Goal: Task Accomplishment & Management: Use online tool/utility

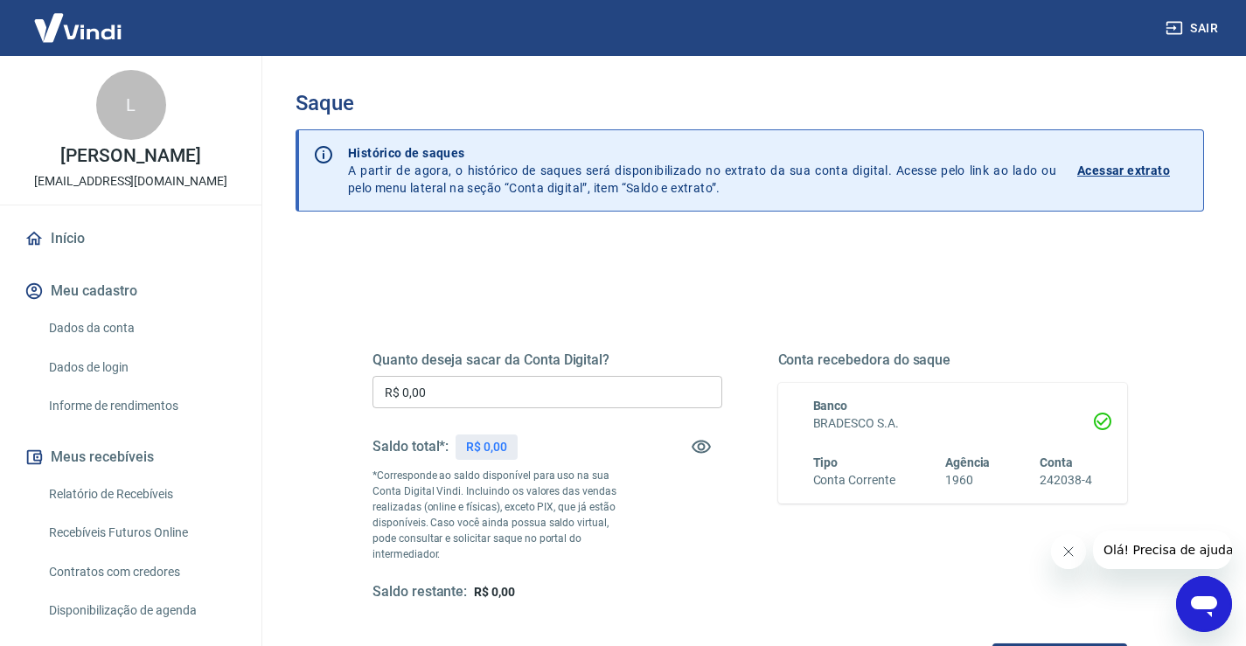
click at [484, 393] on input "R$ 0,00" at bounding box center [547, 392] width 350 height 32
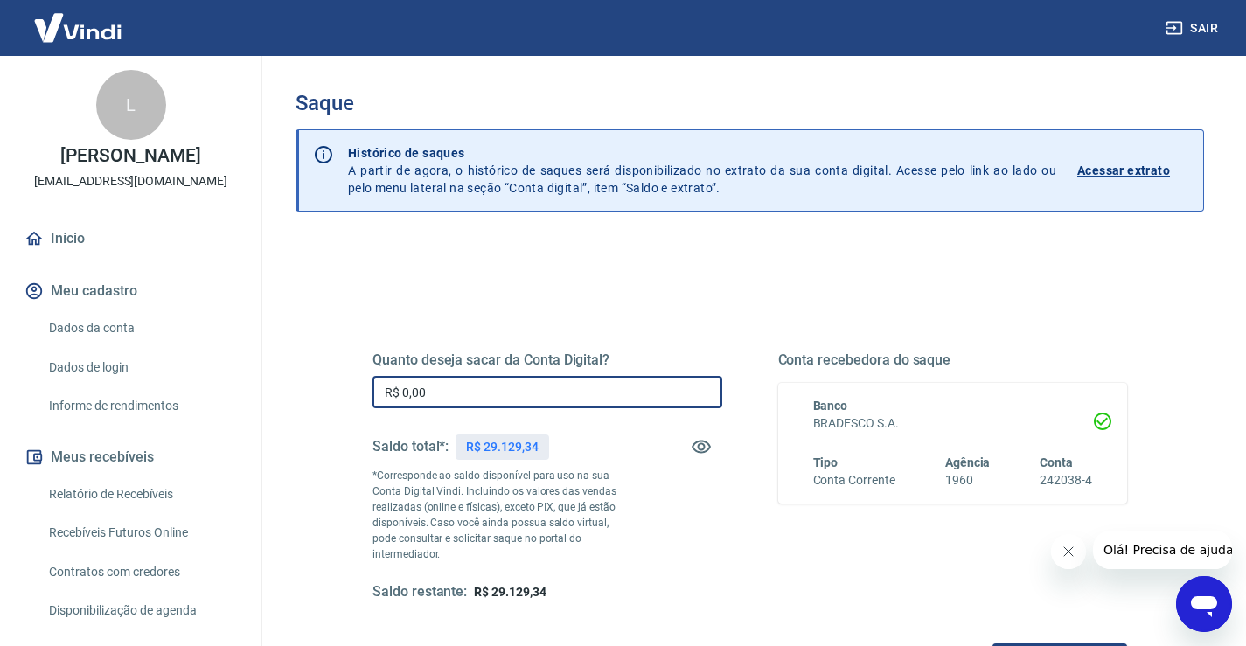
scroll to position [219, 0]
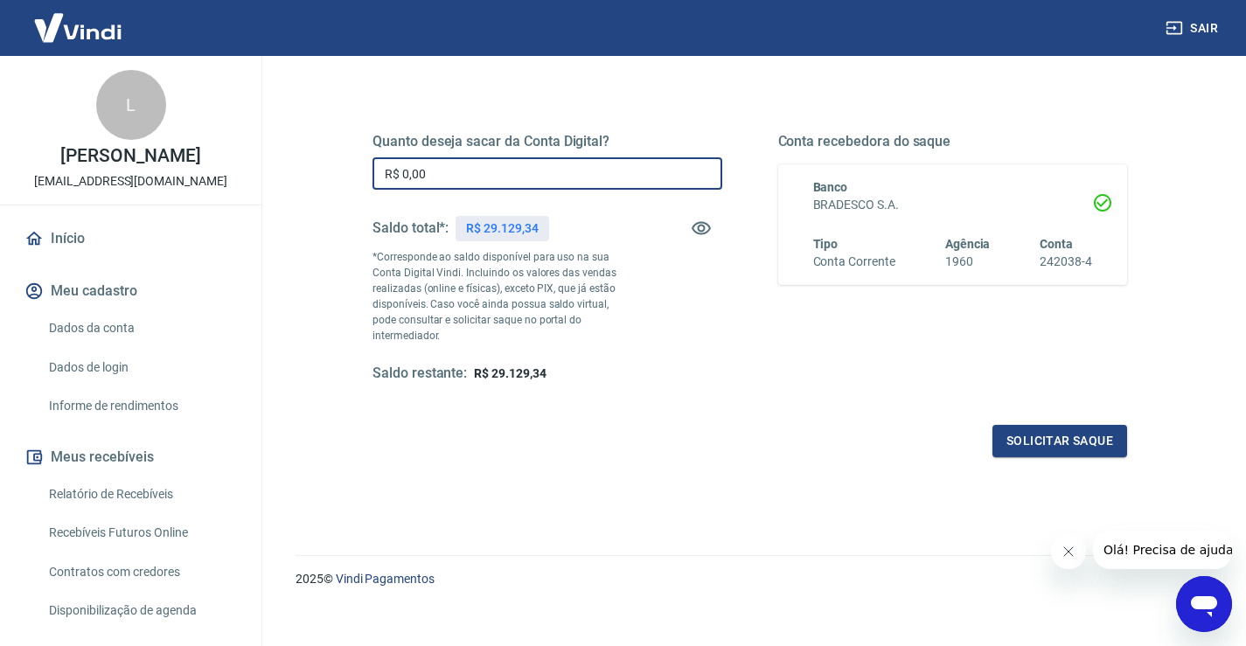
click at [488, 176] on input "R$ 0,00" at bounding box center [547, 173] width 350 height 32
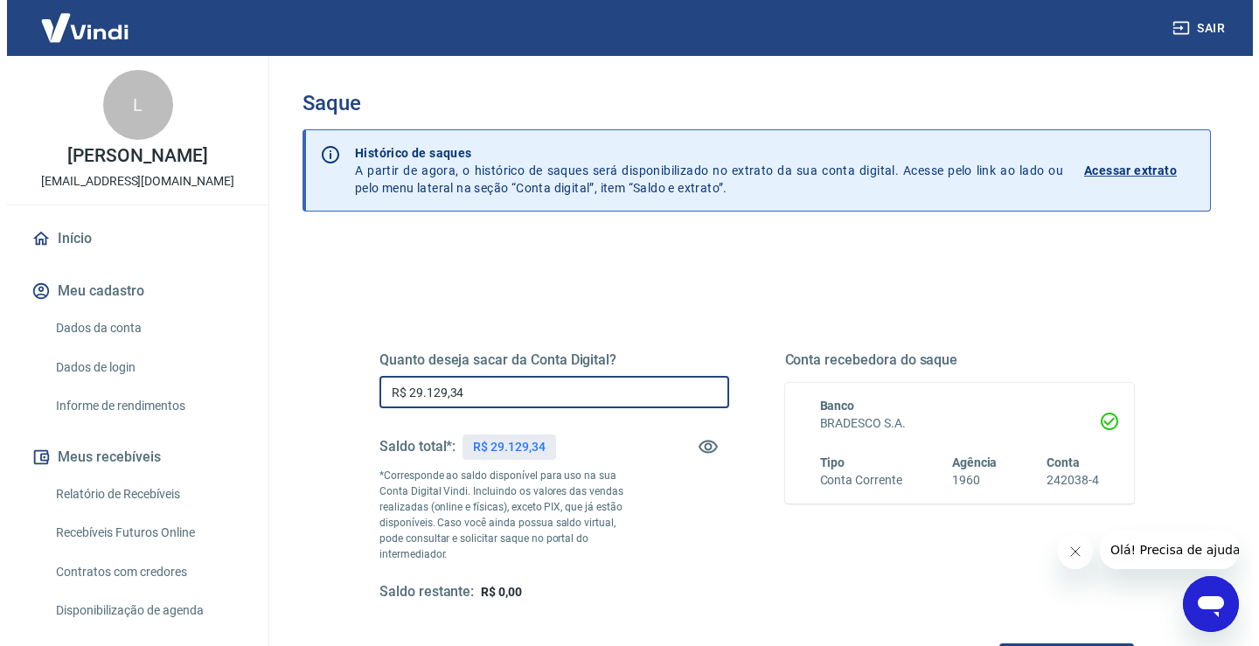
scroll to position [175, 0]
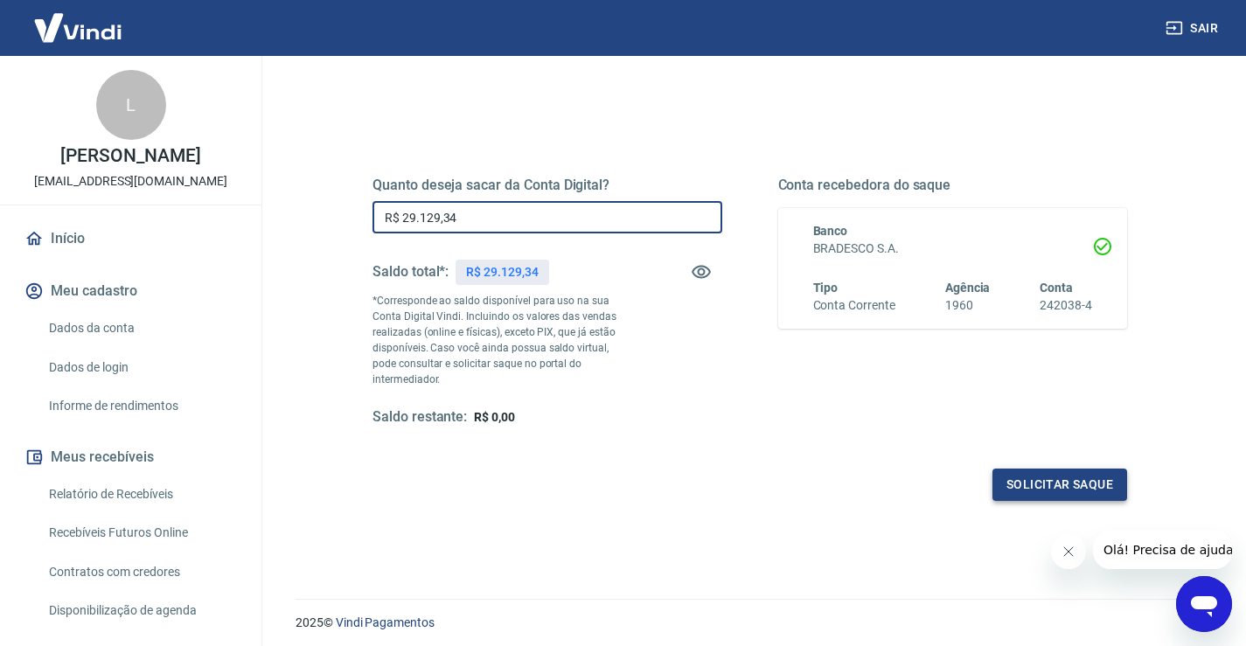
type input "R$ 29.129,34"
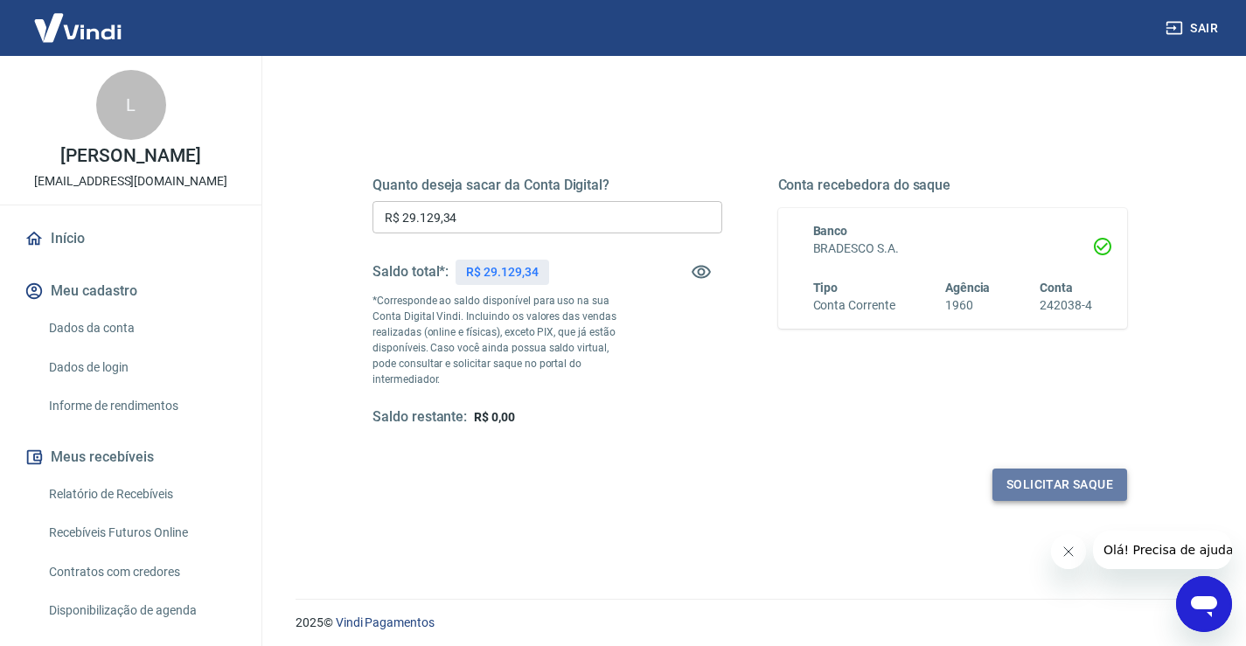
click at [1046, 469] on button "Solicitar saque" at bounding box center [1059, 485] width 135 height 32
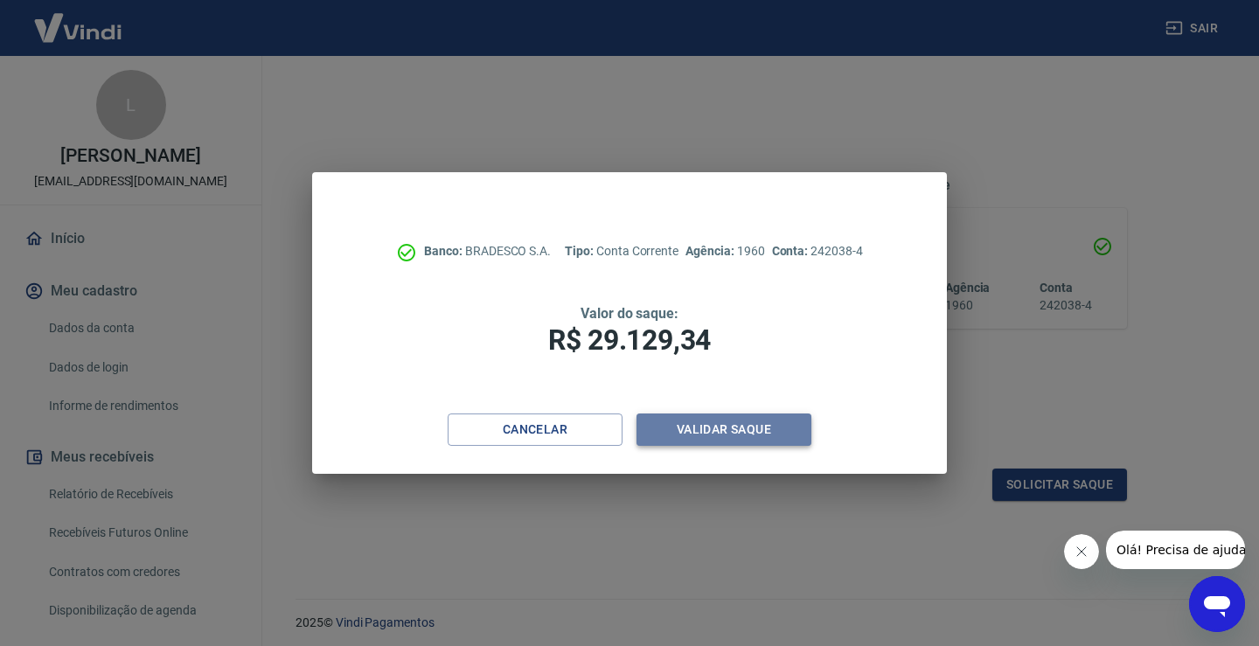
click at [732, 441] on button "Validar saque" at bounding box center [724, 430] width 175 height 32
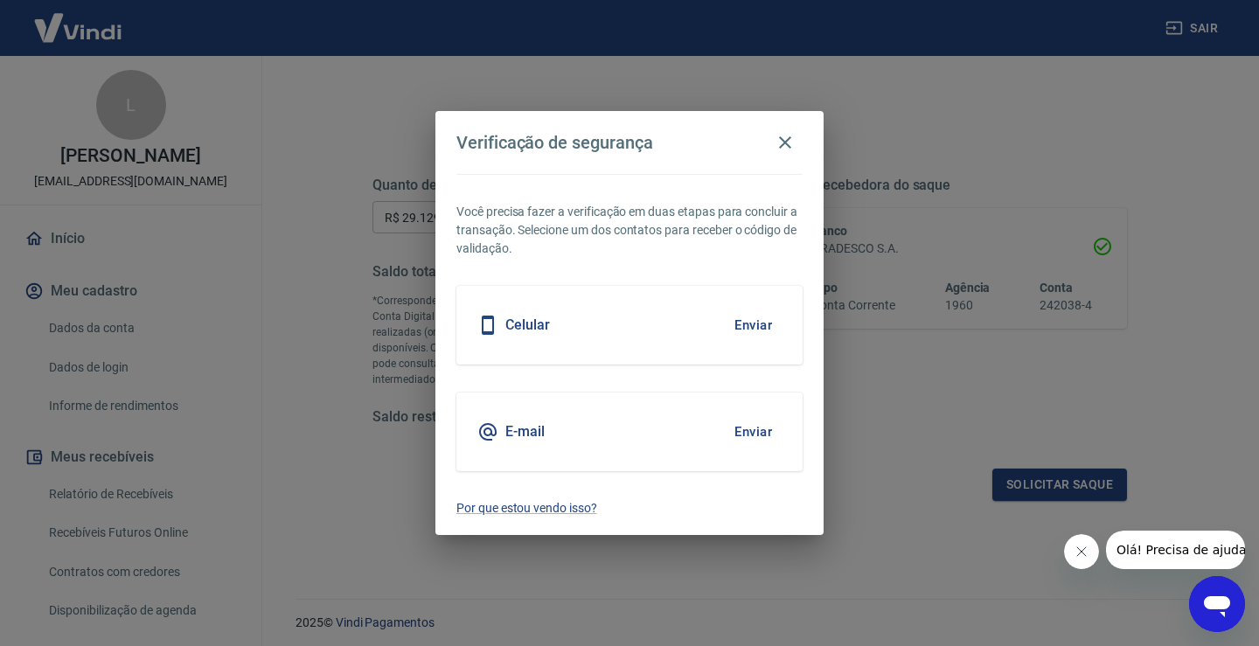
click at [762, 431] on button "Enviar" at bounding box center [753, 432] width 57 height 37
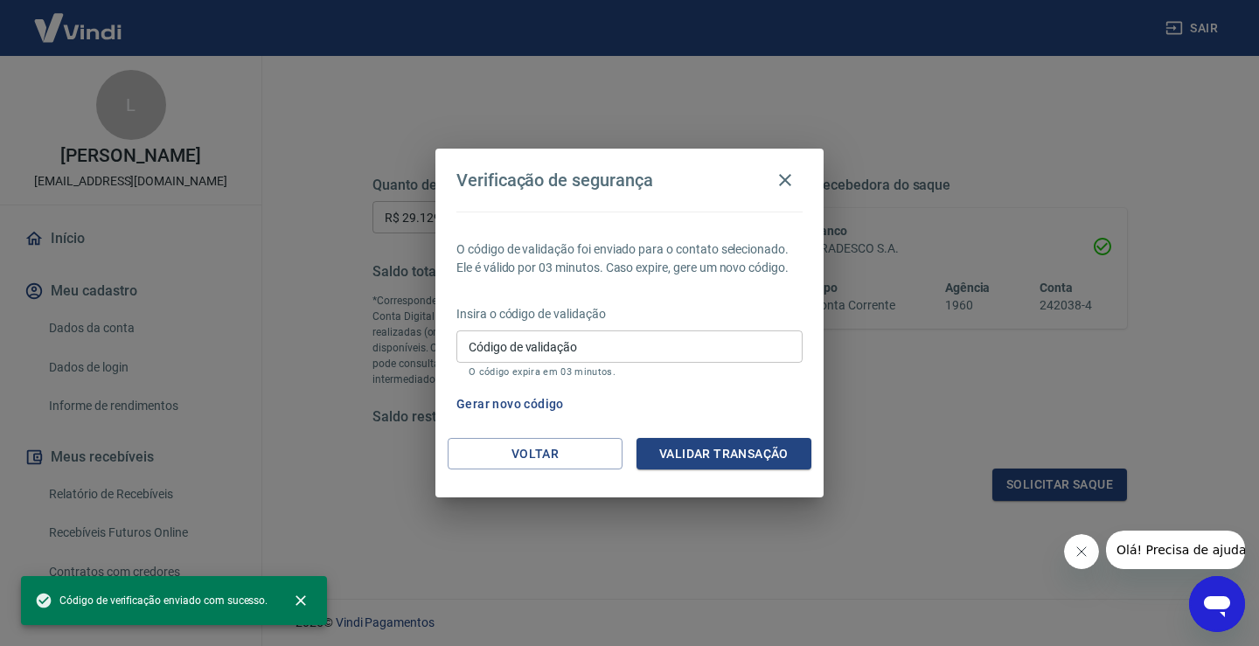
click at [609, 345] on input "Código de validação" at bounding box center [629, 346] width 346 height 32
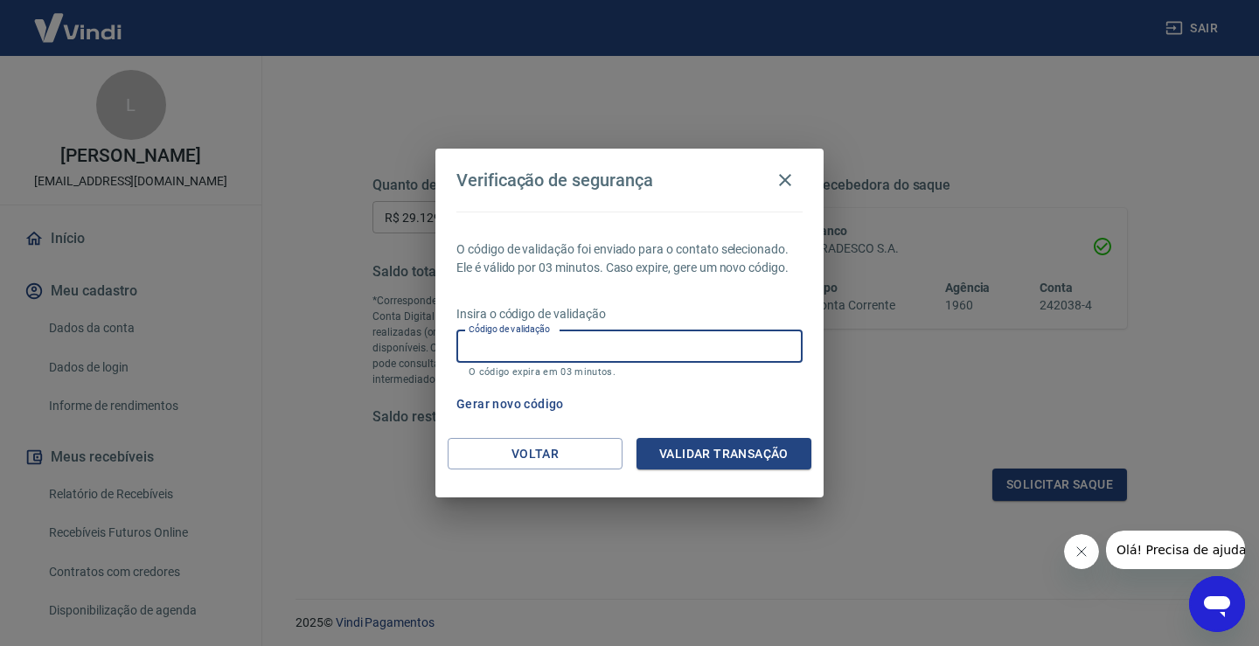
paste input "607864"
drag, startPoint x: 470, startPoint y: 348, endPoint x: 488, endPoint y: 368, distance: 26.6
click at [475, 351] on input "607864" at bounding box center [629, 346] width 346 height 32
type input "607864"
click at [725, 453] on button "Validar transação" at bounding box center [724, 454] width 175 height 32
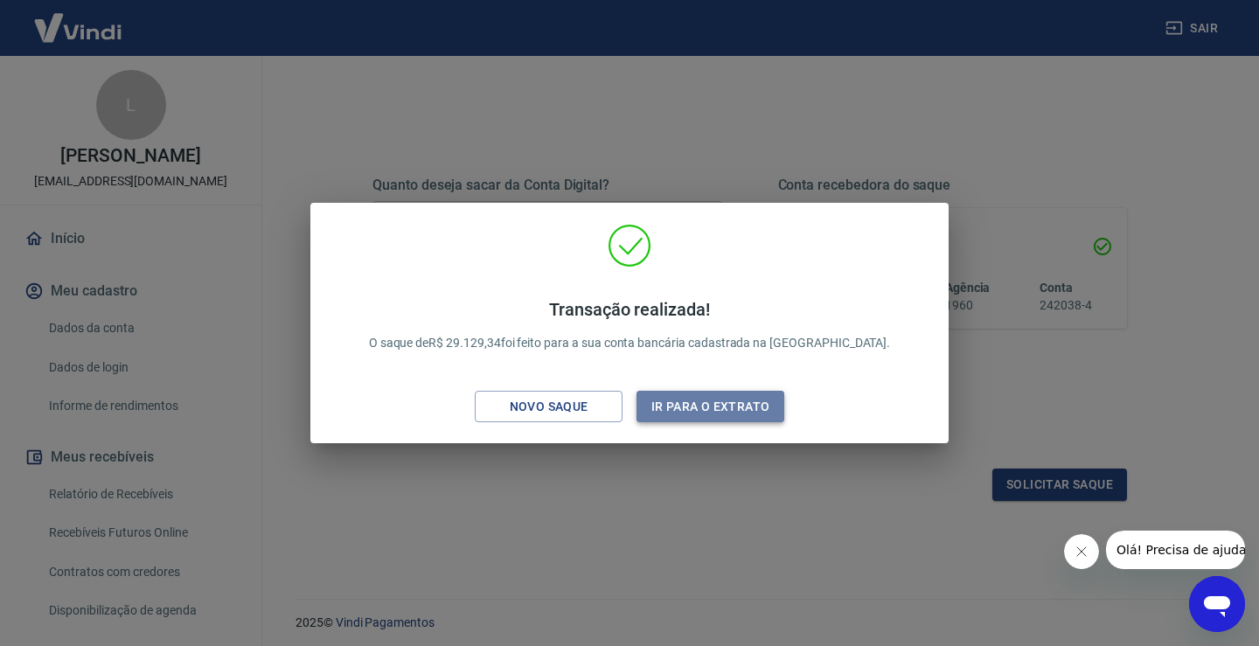
click at [678, 399] on button "Ir para o extrato" at bounding box center [711, 407] width 148 height 32
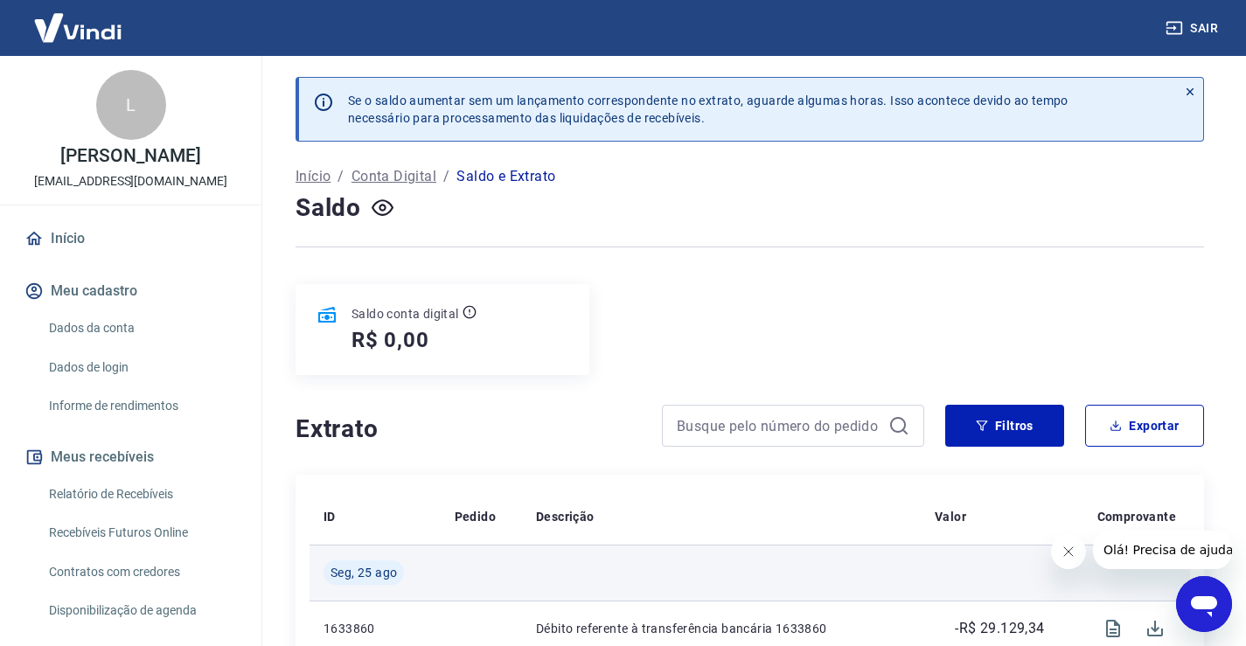
scroll to position [175, 0]
